Goal: Transaction & Acquisition: Download file/media

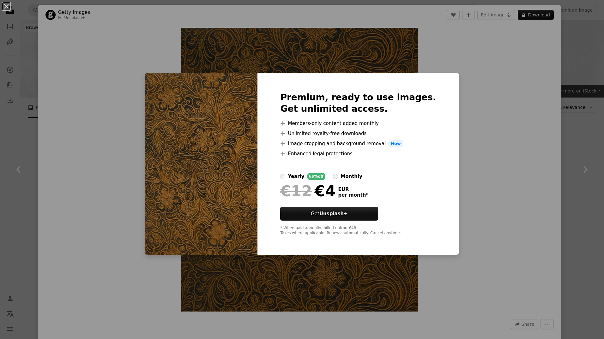
scroll to position [221, 0]
click at [481, 128] on div "An X shape Premium, ready to use images. Get unlimited access. A plus sign Memb…" at bounding box center [302, 169] width 604 height 339
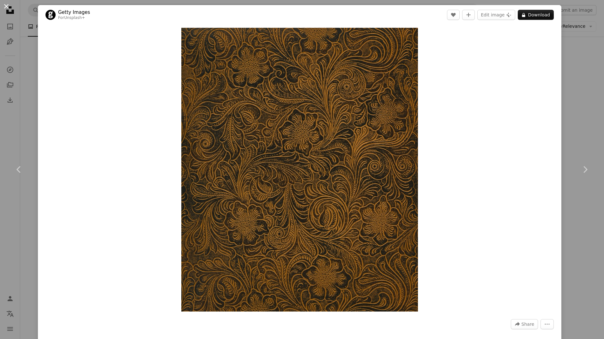
click at [7, 9] on button "An X shape" at bounding box center [7, 7] width 8 height 8
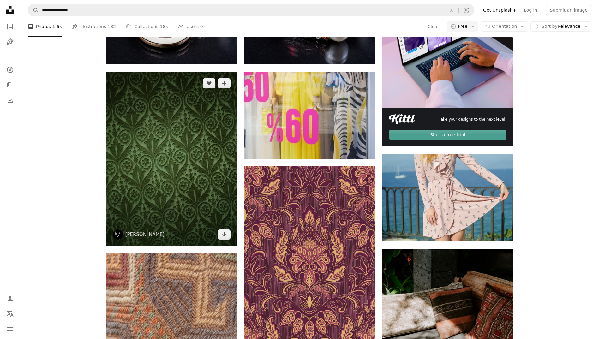
scroll to position [190, 0]
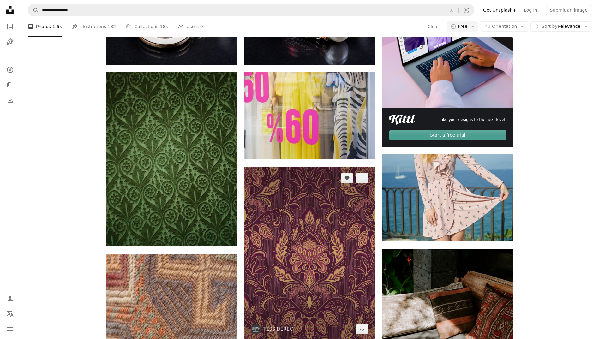
click at [331, 251] on img at bounding box center [310, 254] width 130 height 174
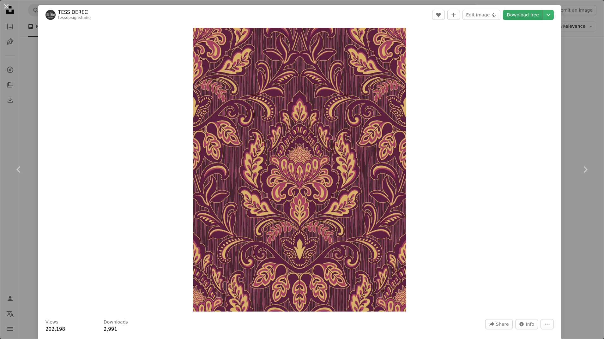
click at [516, 17] on link "Download free" at bounding box center [523, 15] width 40 height 10
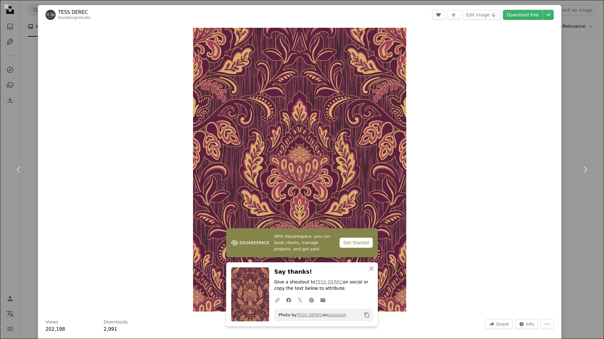
click at [4, 4] on button "An X shape" at bounding box center [7, 7] width 8 height 8
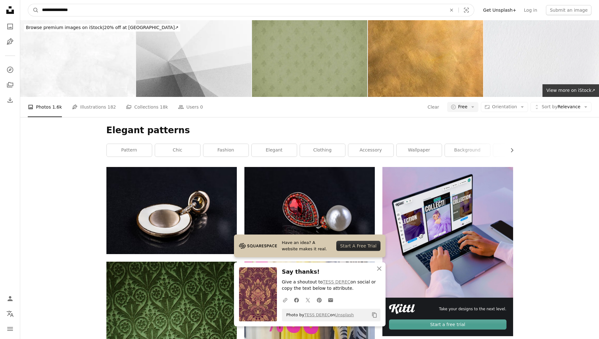
click at [80, 10] on input "**********" at bounding box center [242, 10] width 406 height 12
click at [328, 12] on input "**********" at bounding box center [242, 10] width 406 height 12
type input "**********"
click button "A magnifying glass" at bounding box center [33, 10] width 11 height 12
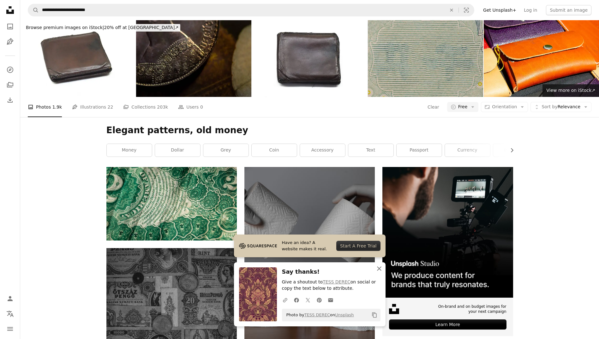
click at [379, 268] on icon "An X shape" at bounding box center [380, 269] width 8 height 8
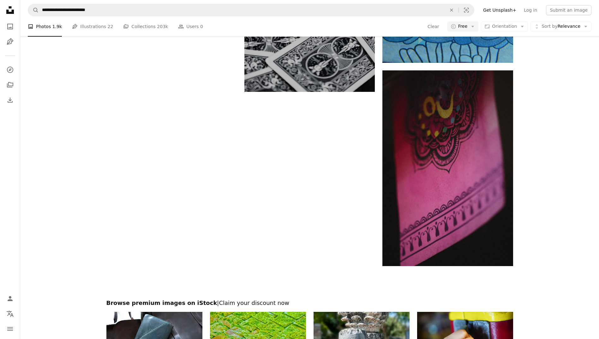
scroll to position [1137, 0]
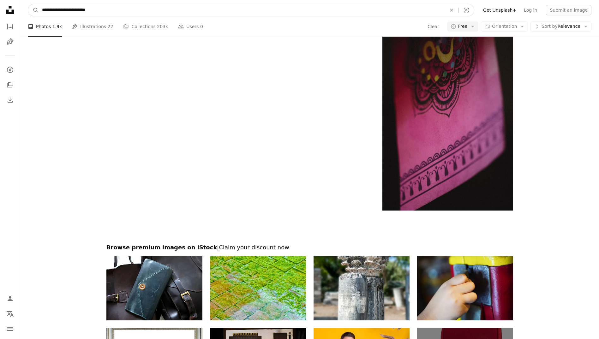
drag, startPoint x: 109, startPoint y: 11, endPoint x: -1, endPoint y: 12, distance: 110.3
type input "**********"
click button "A magnifying glass" at bounding box center [33, 10] width 11 height 12
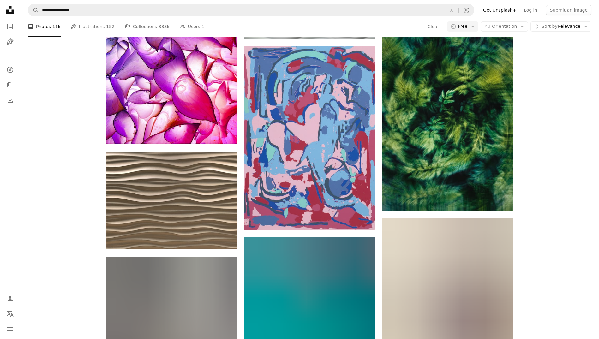
scroll to position [316, 0]
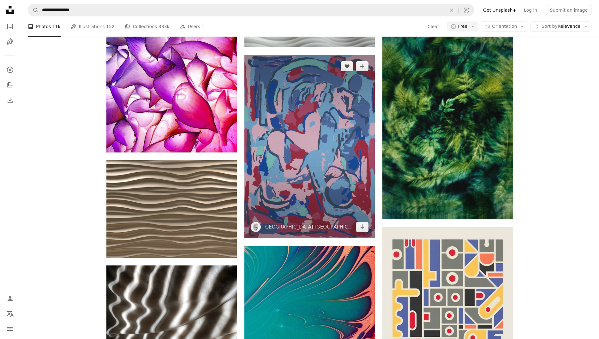
click at [333, 173] on img at bounding box center [310, 147] width 130 height 184
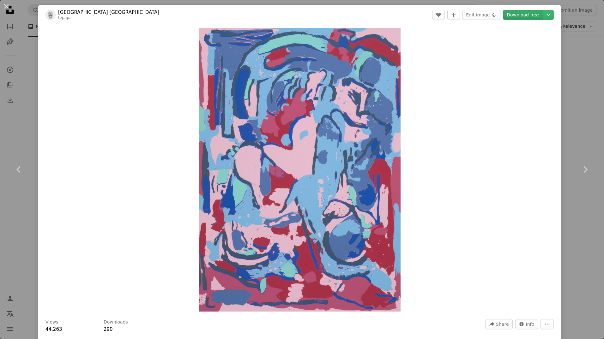
click at [522, 17] on link "Download free" at bounding box center [523, 15] width 40 height 10
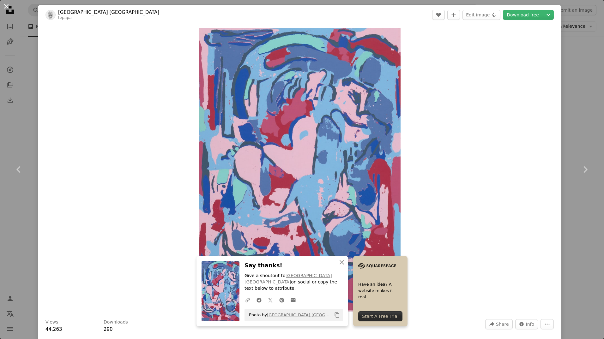
click at [7, 6] on button "An X shape" at bounding box center [7, 7] width 8 height 8
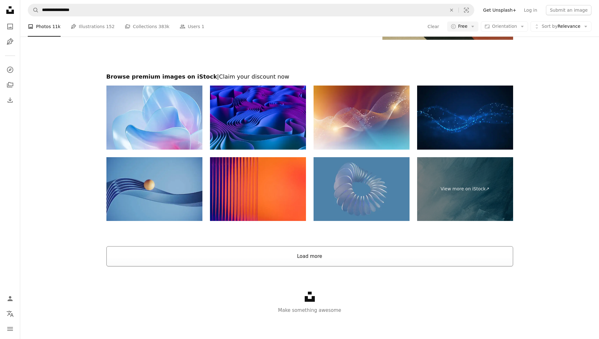
click at [334, 258] on button "Load more" at bounding box center [309, 256] width 407 height 20
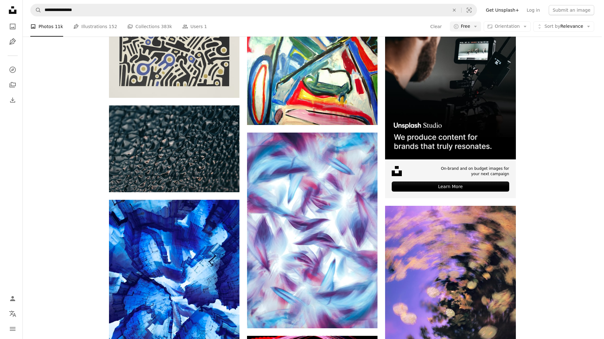
scroll to position [2589, 0]
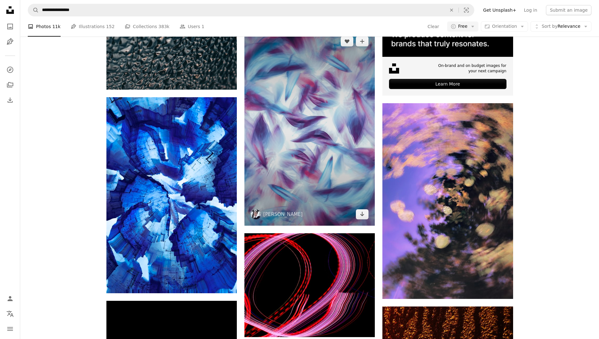
click at [329, 148] on img at bounding box center [310, 128] width 130 height 196
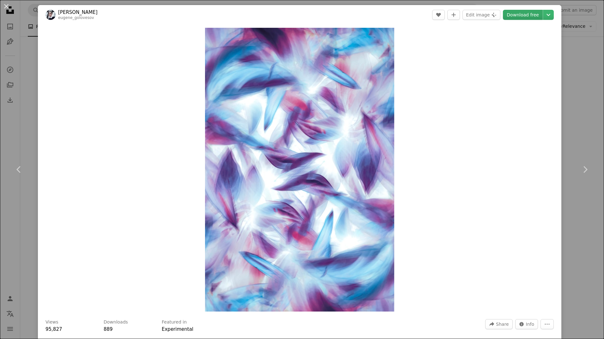
click at [526, 17] on link "Download free" at bounding box center [523, 15] width 40 height 10
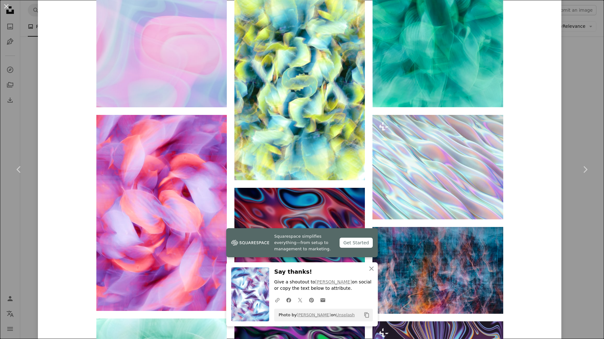
scroll to position [1043, 0]
